Goal: Obtain resource: Obtain resource

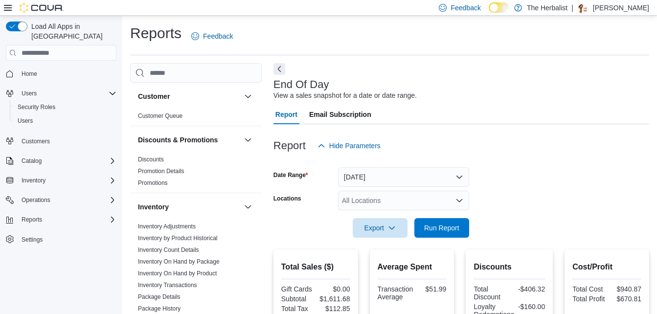
scroll to position [452, 0]
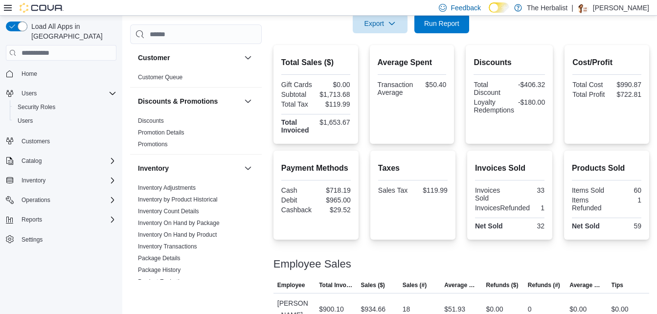
scroll to position [208, 0]
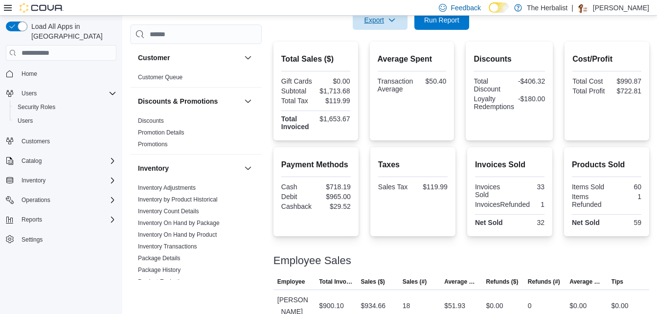
drag, startPoint x: 390, startPoint y: 20, endPoint x: 389, endPoint y: 45, distance: 25.9
click at [390, 20] on icon "button" at bounding box center [392, 20] width 6 height 3
click at [388, 57] on span "Export to Pdf" at bounding box center [382, 59] width 44 height 8
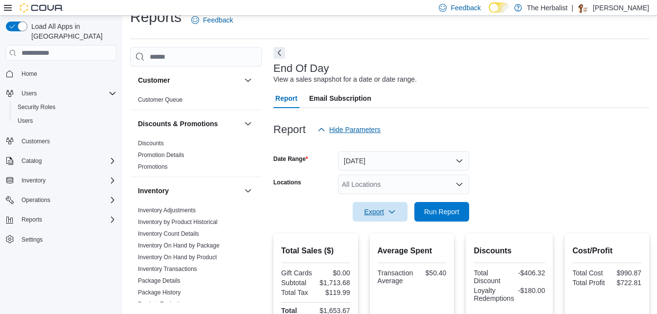
scroll to position [12, 0]
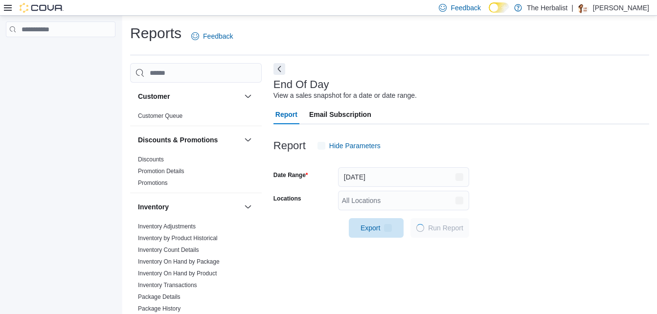
scroll to position [12, 0]
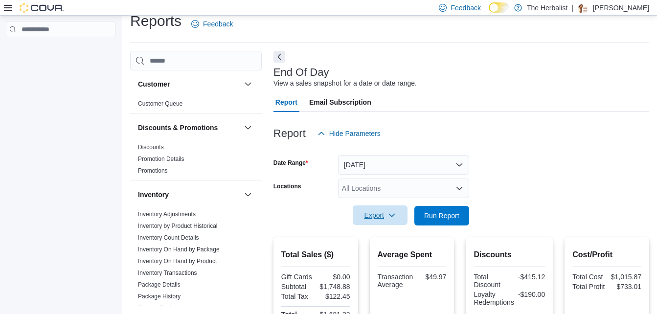
click at [391, 219] on icon "button" at bounding box center [392, 215] width 8 height 8
click at [382, 256] on span "Export to Pdf" at bounding box center [382, 255] width 44 height 8
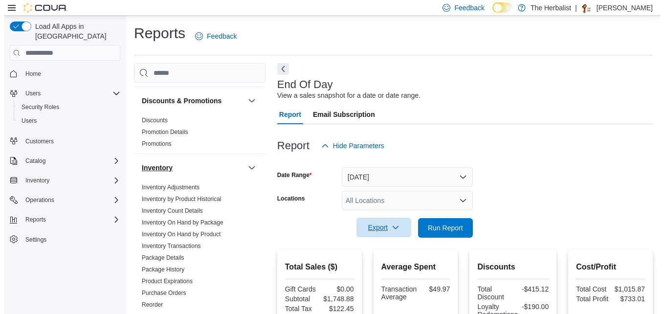
scroll to position [0, 0]
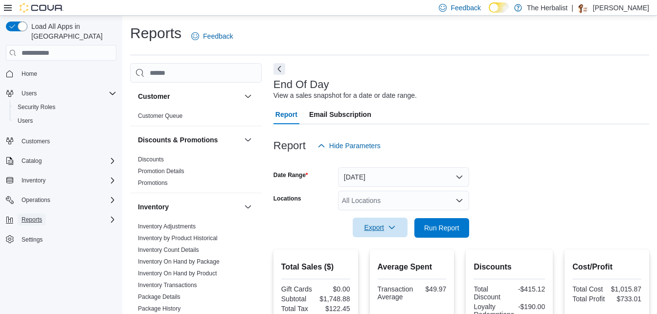
click at [40, 216] on span "Reports" at bounding box center [32, 220] width 21 height 8
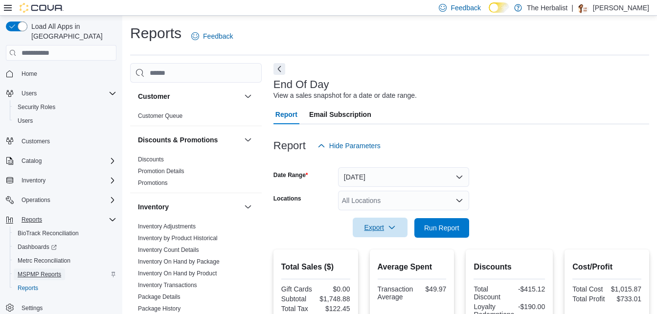
click at [32, 271] on span "MSPMP Reports" at bounding box center [40, 275] width 44 height 8
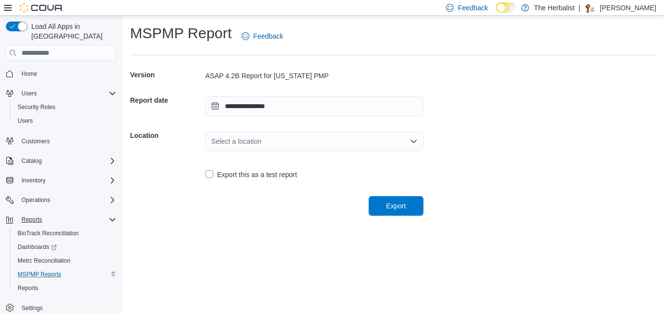
click at [366, 148] on div "Select a location" at bounding box center [314, 142] width 218 height 20
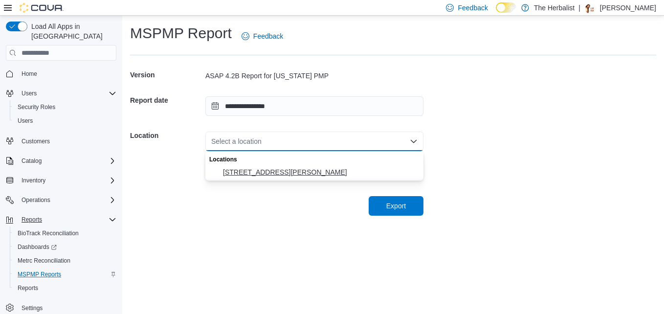
click at [303, 177] on button "2520 Denny Ave" at bounding box center [314, 172] width 218 height 14
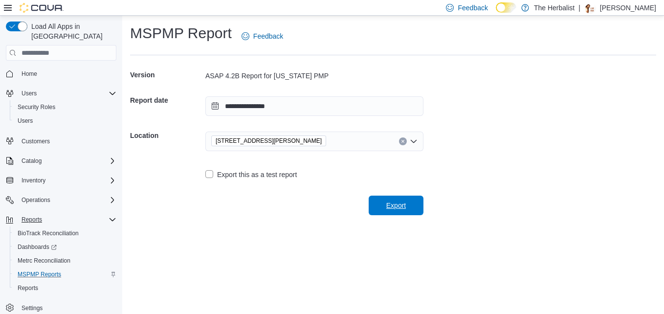
click at [384, 204] on span "Export" at bounding box center [396, 206] width 43 height 20
